Goal: Answer question/provide support

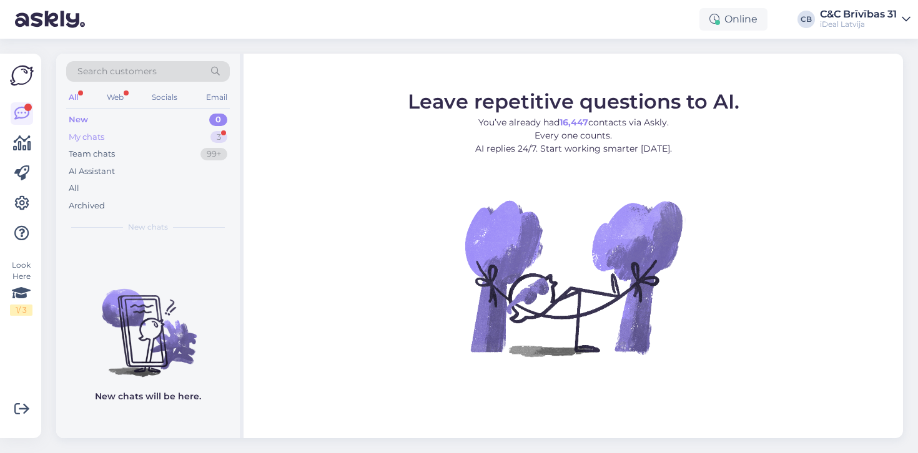
click at [134, 141] on div "My chats 3" at bounding box center [148, 137] width 164 height 17
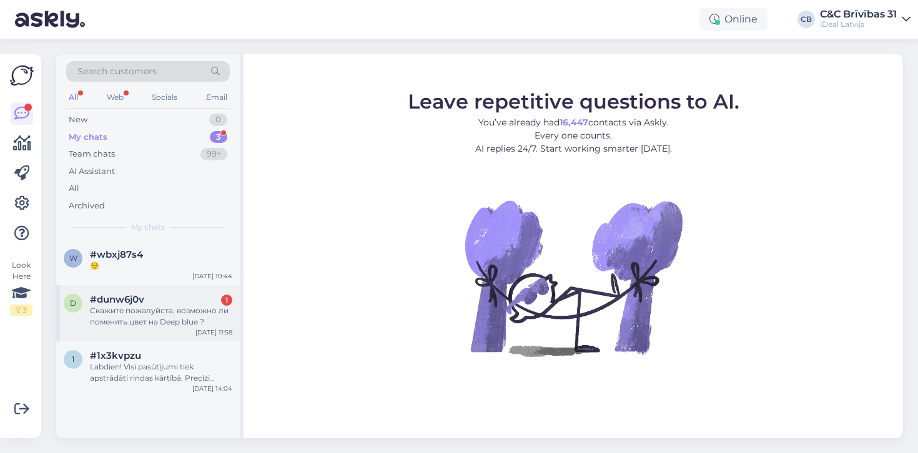
click at [151, 308] on div "Скажите пожалуйста, возможно ли поменять цвет на Deep blue ?" at bounding box center [161, 316] width 142 height 22
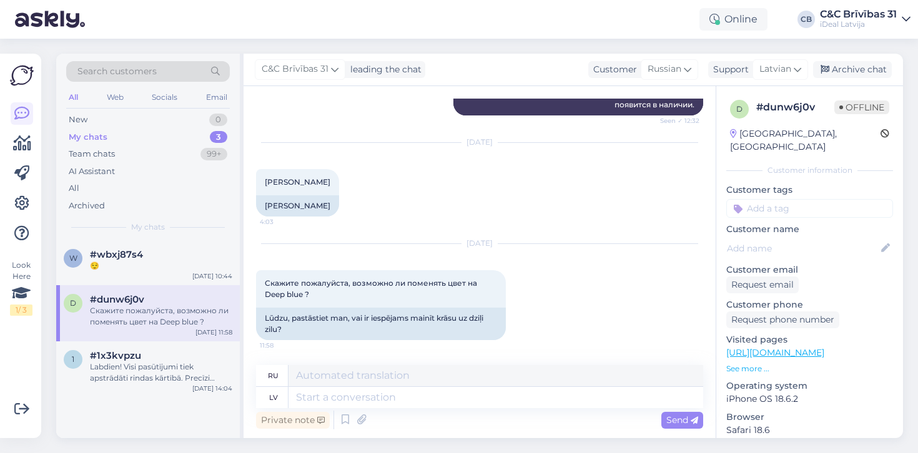
scroll to position [385, 0]
click at [375, 400] on textarea at bounding box center [496, 397] width 415 height 21
type textarea "Jā"
type textarea "Да"
type textarea "Jā,"
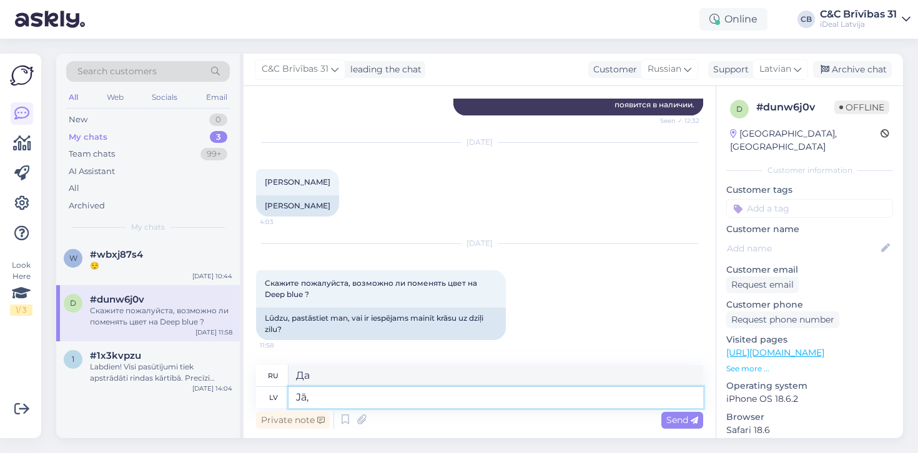
type textarea "Да,"
type textarea "Jā, ir"
type textarea "Да, есть."
type textarea "Jā, ir iespējams"
type textarea "Да, это возможно."
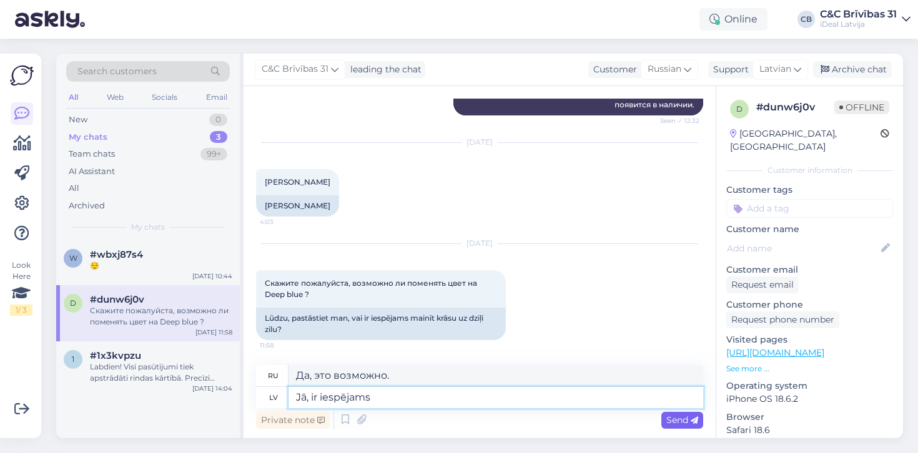
type textarea "Jā, ir iespējams"
click at [680, 422] on span "Send" at bounding box center [682, 420] width 32 height 11
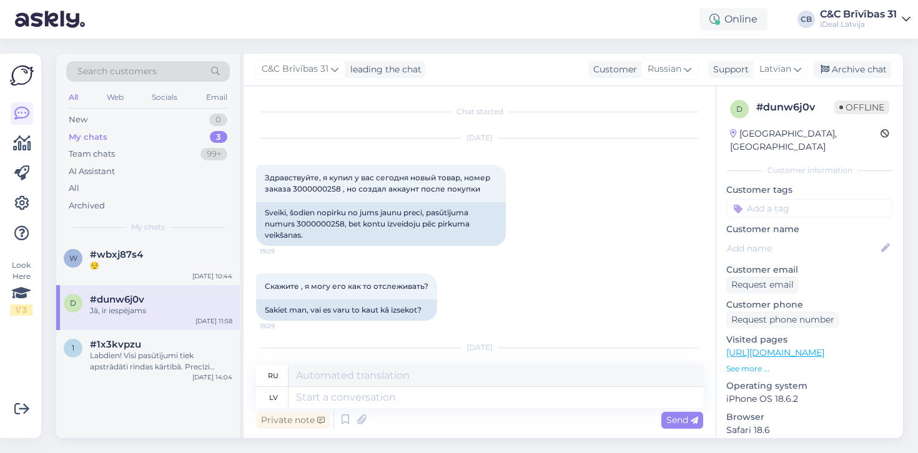
scroll to position [0, 0]
click at [334, 225] on div "Sveiki, šodien nopirku no jums jaunu preci, pasūtījuma numurs 3000000258, bet k…" at bounding box center [381, 224] width 250 height 44
copy div "3000000258"
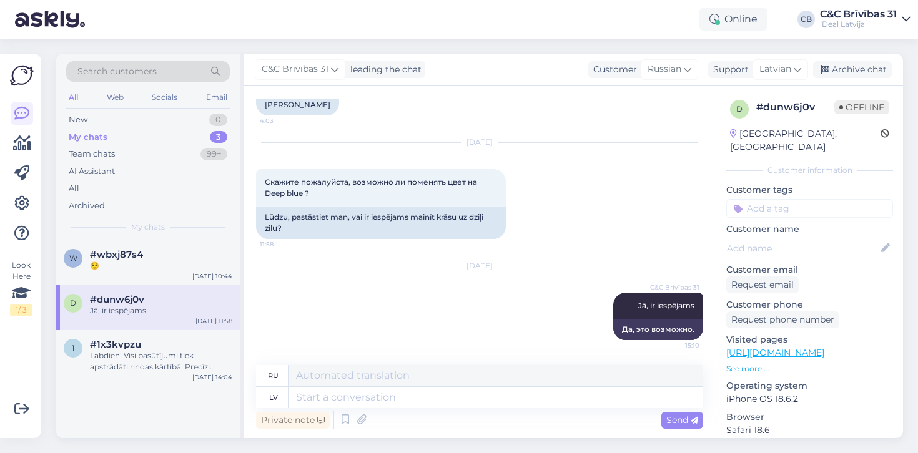
scroll to position [486, 0]
click at [367, 410] on div "Private note Send" at bounding box center [479, 420] width 447 height 24
click at [384, 398] on textarea at bounding box center [496, 397] width 415 height 21
type textarea "K"
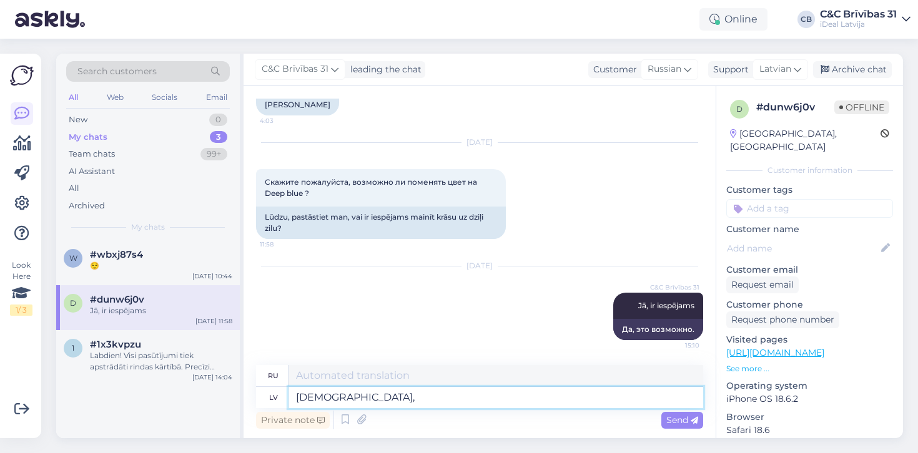
type textarea "[DEMOGRAPHIC_DATA],"
type textarea "Я понимаю,"
type textarea "[PERSON_NAME], ka j"
type textarea "Я вижу, что"
type textarea "[PERSON_NAME], ka jau i"
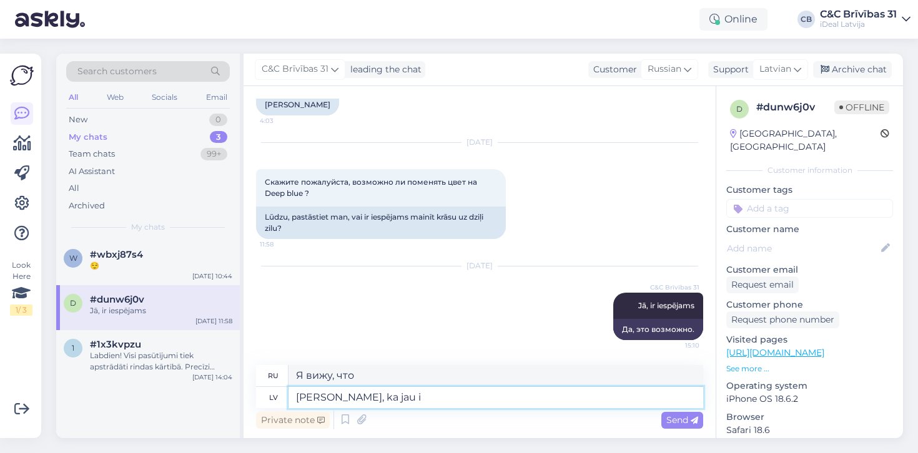
type textarea "Я уже это вижу"
type textarea "[PERSON_NAME], ka jau ir n"
type textarea "Я вижу, что он уже там."
type textarea "[PERSON_NAME], ka jau ir nomainīts"
type textarea "[PERSON_NAME], его уже заменили."
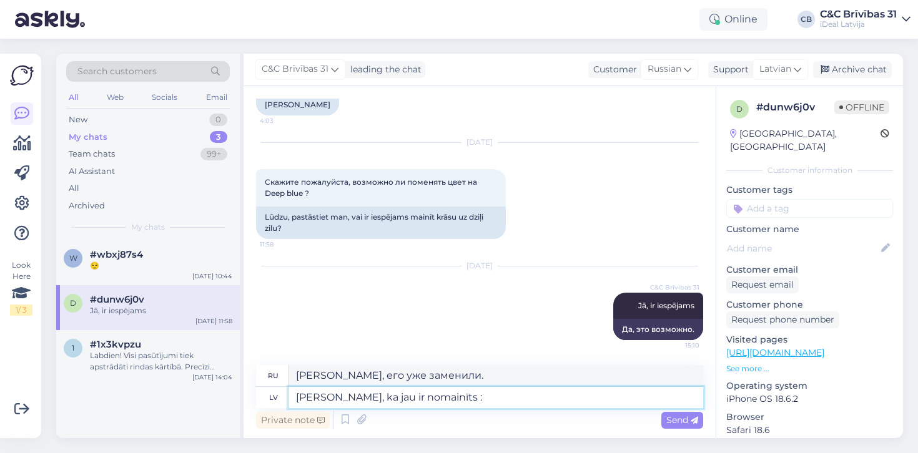
type textarea "[PERSON_NAME], ka jau ir nomainīts :)"
type textarea "[PERSON_NAME], его уже заменили :)"
type textarea "[PERSON_NAME], ka jau ir nomainīts :)"
click at [679, 429] on div "Private note Send" at bounding box center [479, 420] width 447 height 24
click at [679, 415] on span "Send" at bounding box center [682, 420] width 32 height 11
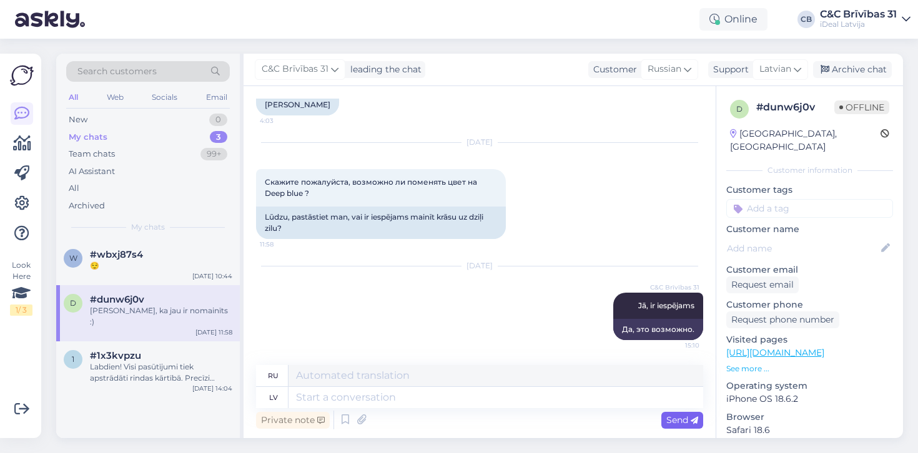
scroll to position [561, 0]
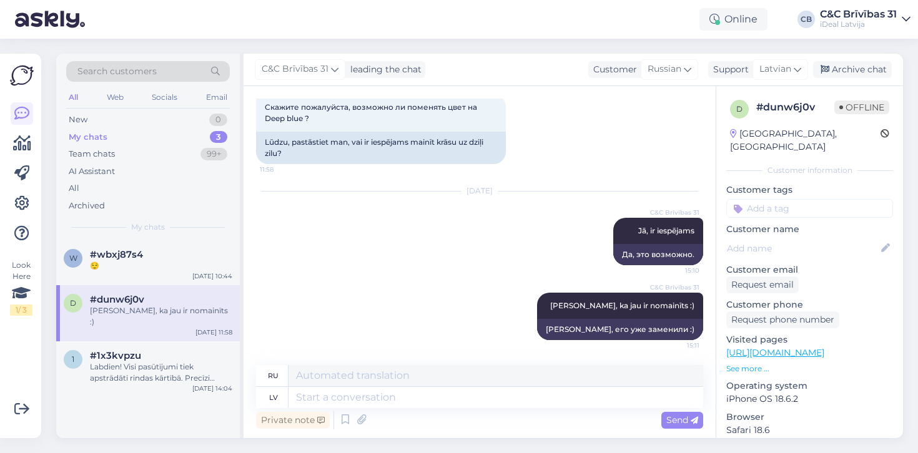
click at [833, 19] on div "iDeal Latvija" at bounding box center [858, 24] width 77 height 10
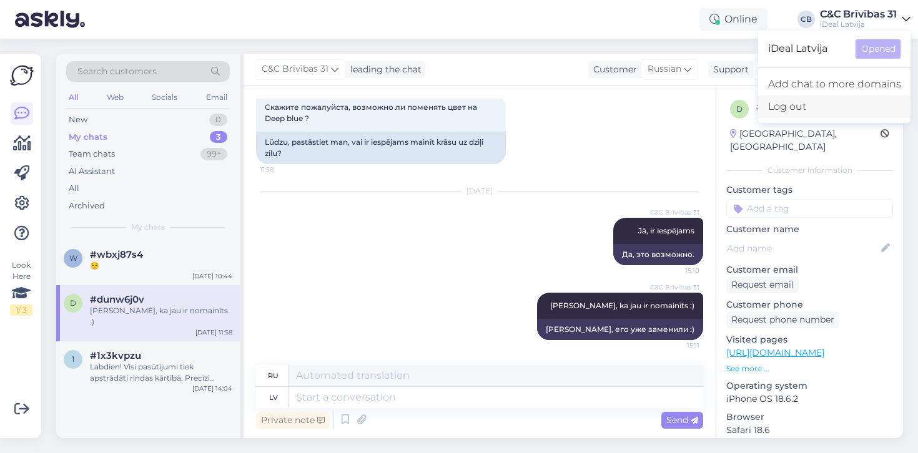
click at [801, 105] on div "Log out" at bounding box center [834, 107] width 153 height 22
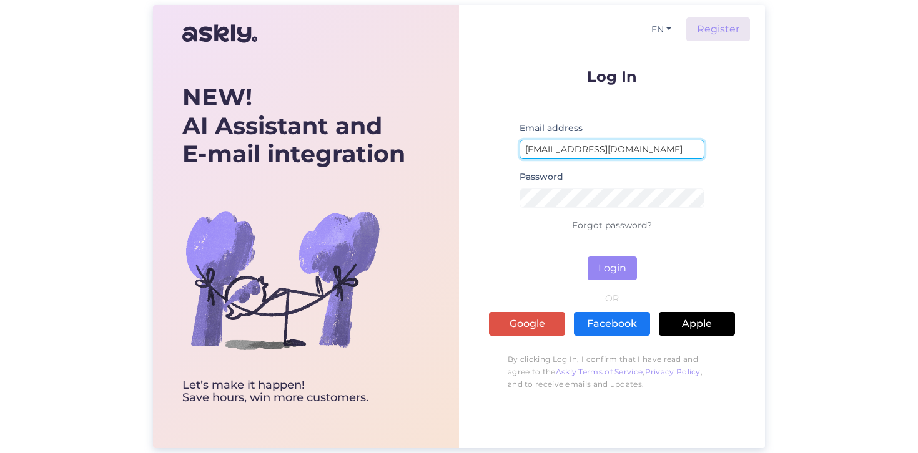
type input "[EMAIL_ADDRESS][DOMAIN_NAME]"
click at [626, 265] on button "Login" at bounding box center [612, 269] width 49 height 24
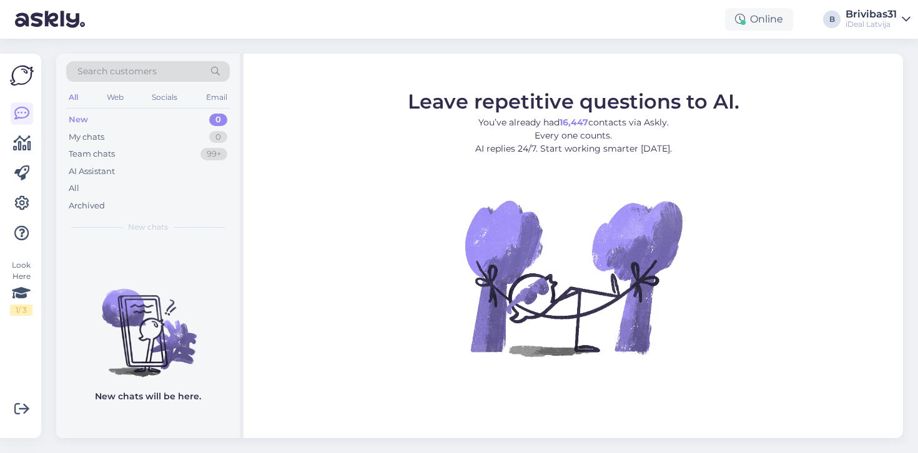
click at [347, 259] on figure "Leave repetitive questions to AI. You’ve already had 16,447 contacts via Askly.…" at bounding box center [573, 241] width 637 height 298
click at [154, 138] on div "My chats 0" at bounding box center [148, 137] width 164 height 17
click at [154, 121] on div "New 0" at bounding box center [148, 119] width 164 height 17
